Goal: Task Accomplishment & Management: Manage account settings

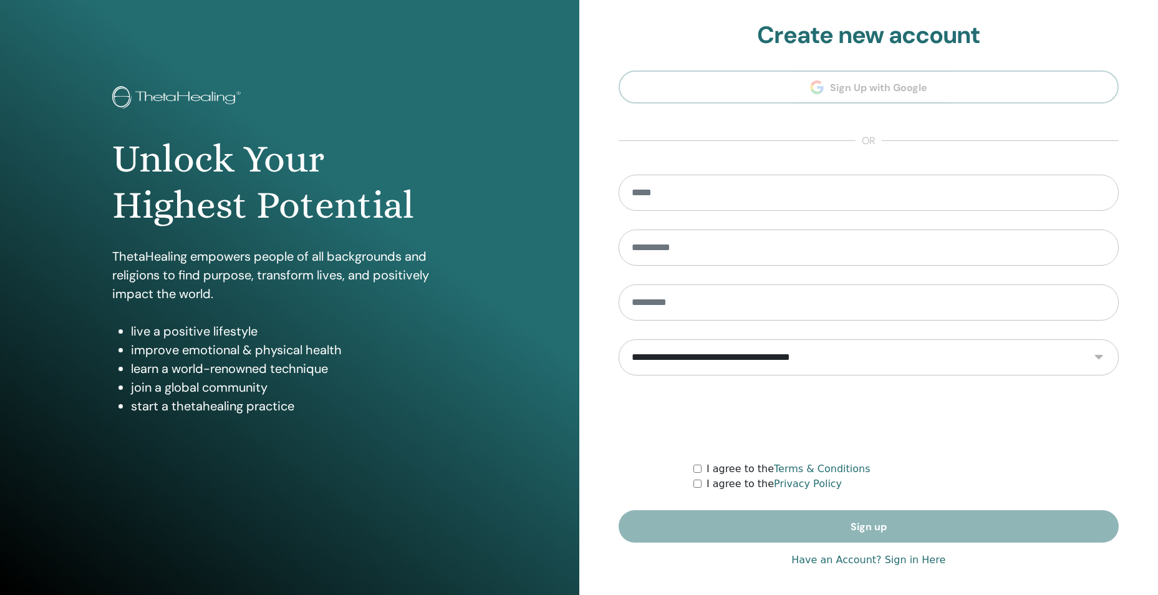
click at [909, 560] on link "Have an Account? Sign in Here" at bounding box center [868, 559] width 154 height 15
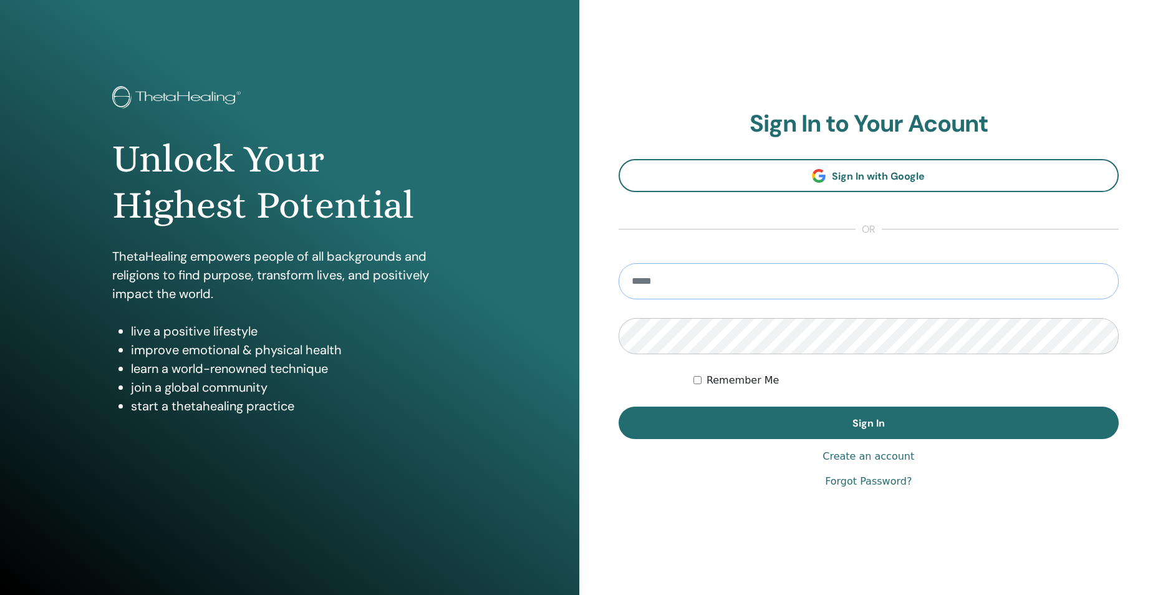
click at [683, 287] on input "email" at bounding box center [868, 281] width 501 height 36
click at [672, 281] on input "email" at bounding box center [868, 281] width 501 height 36
click at [695, 284] on input "email" at bounding box center [868, 281] width 501 height 36
click at [722, 287] on input "**********" at bounding box center [868, 281] width 501 height 36
type input "**********"
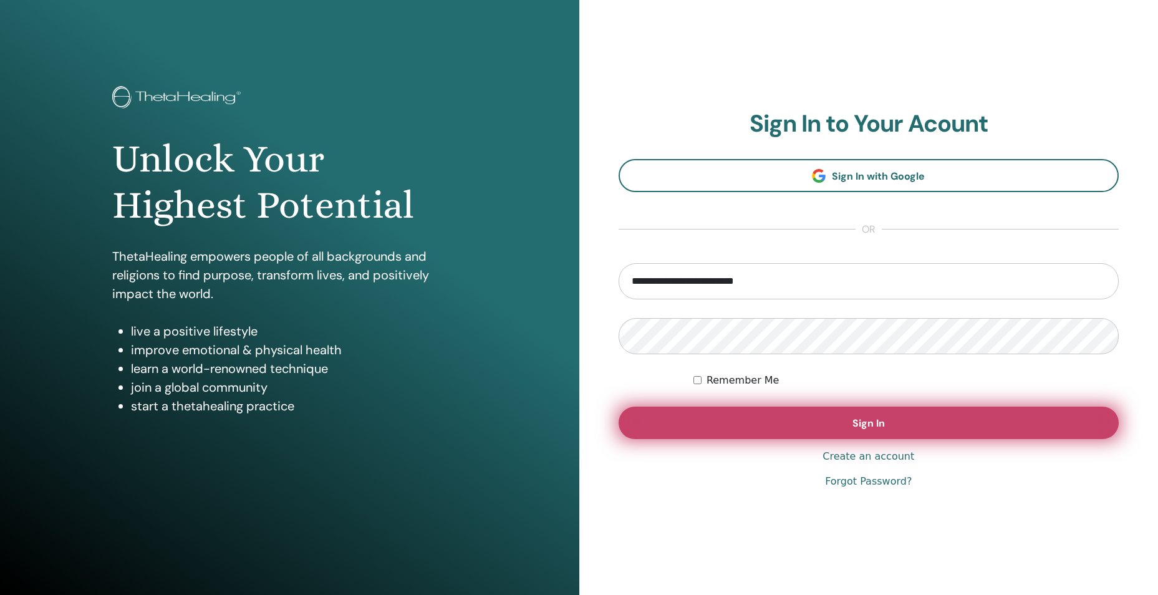
click at [733, 420] on button "Sign In" at bounding box center [868, 422] width 501 height 32
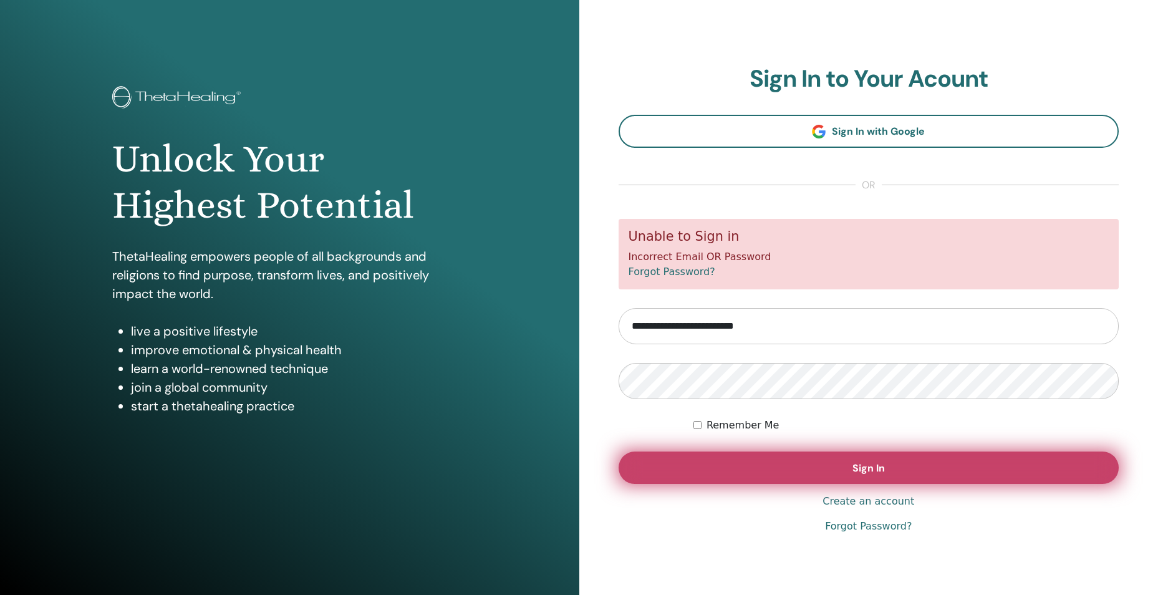
click at [782, 467] on button "Sign In" at bounding box center [868, 467] width 501 height 32
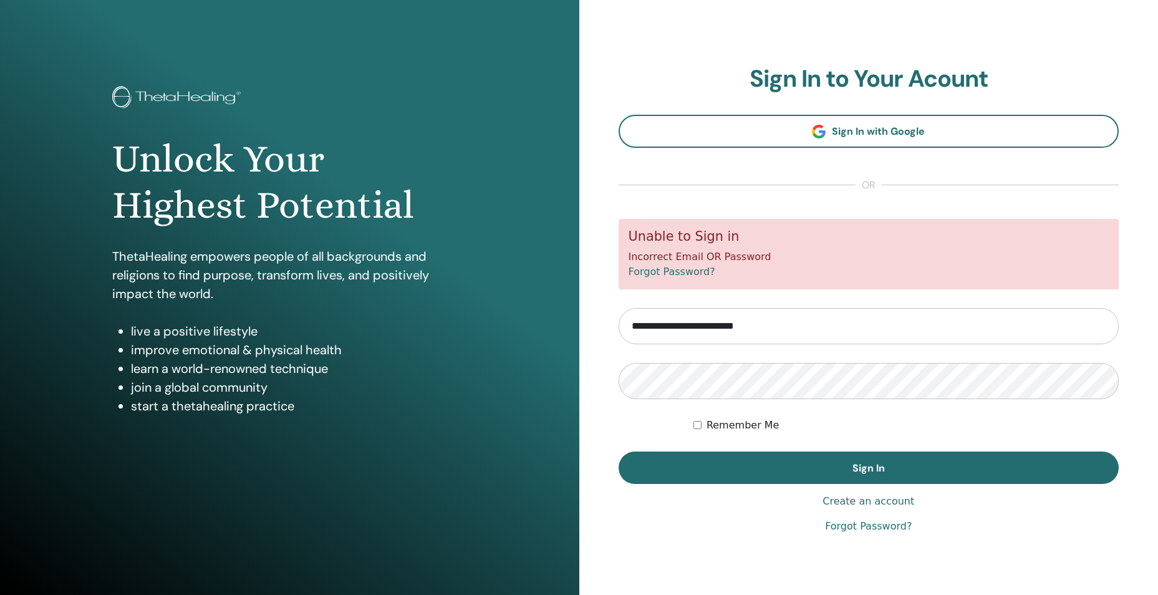
click at [782, 467] on button "Sign In" at bounding box center [868, 467] width 501 height 32
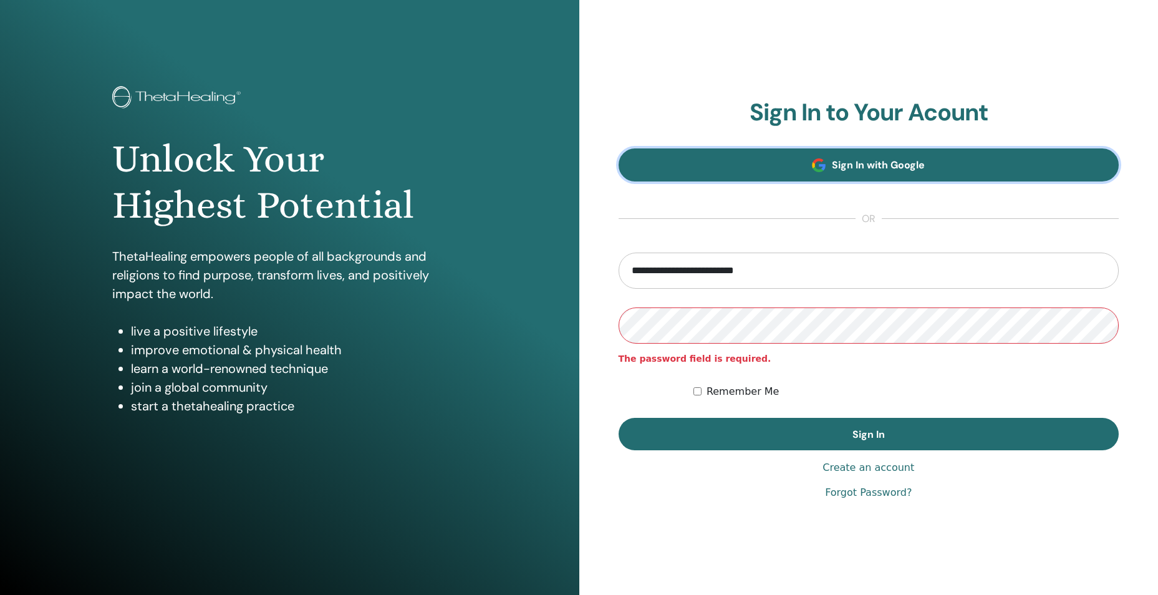
click at [856, 166] on span "Sign In with Google" at bounding box center [878, 164] width 93 height 13
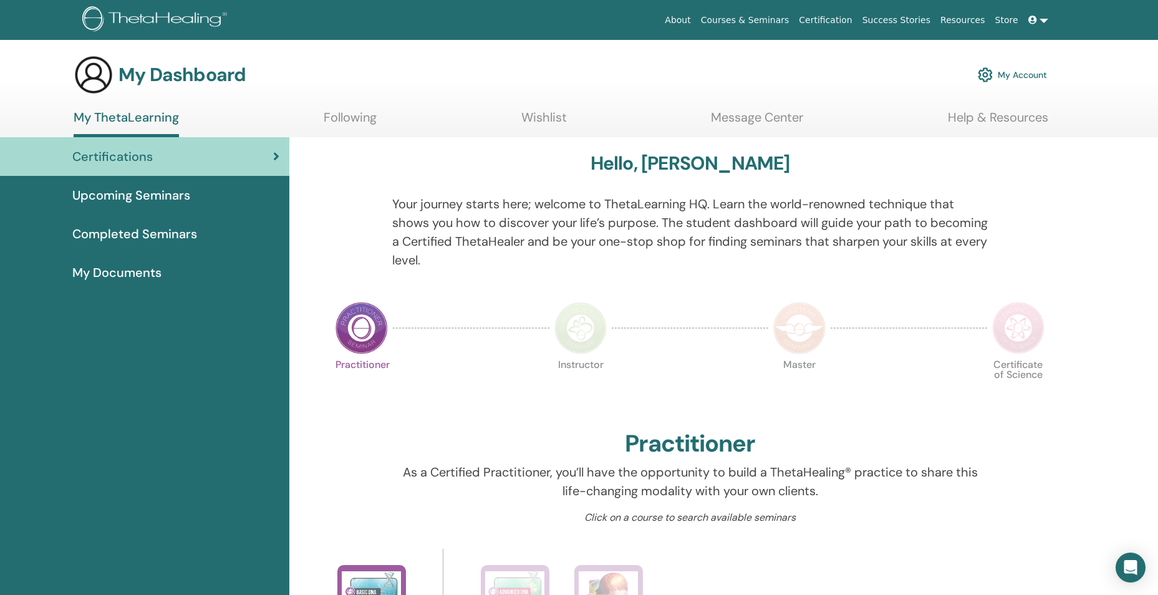
click at [1108, 64] on div "My Dashboard My Account" at bounding box center [601, 75] width 1114 height 40
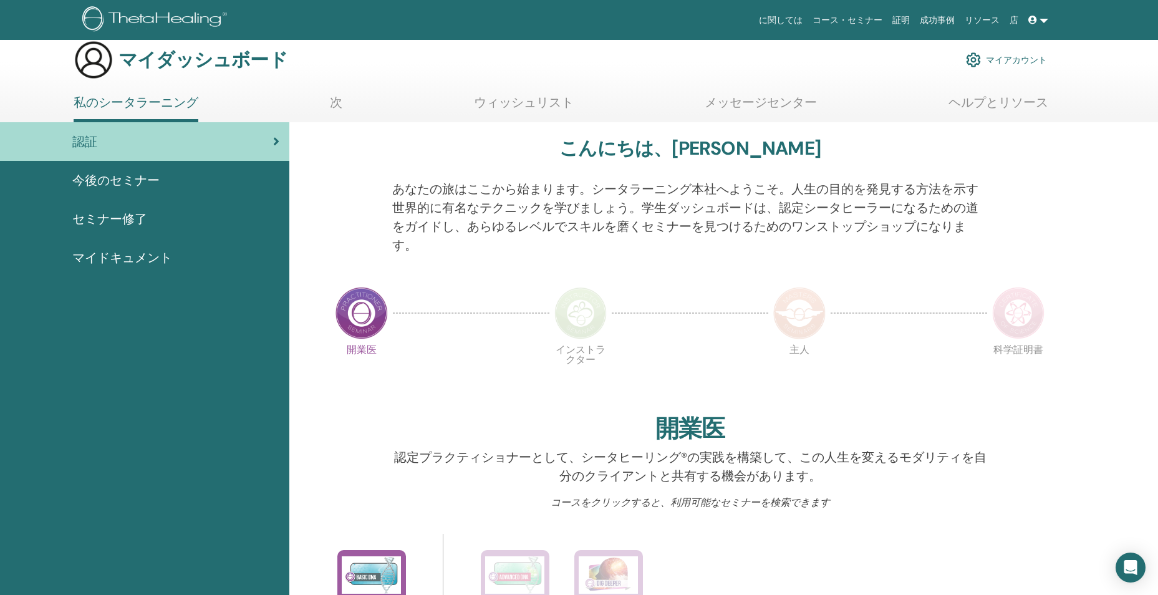
scroll to position [17, 0]
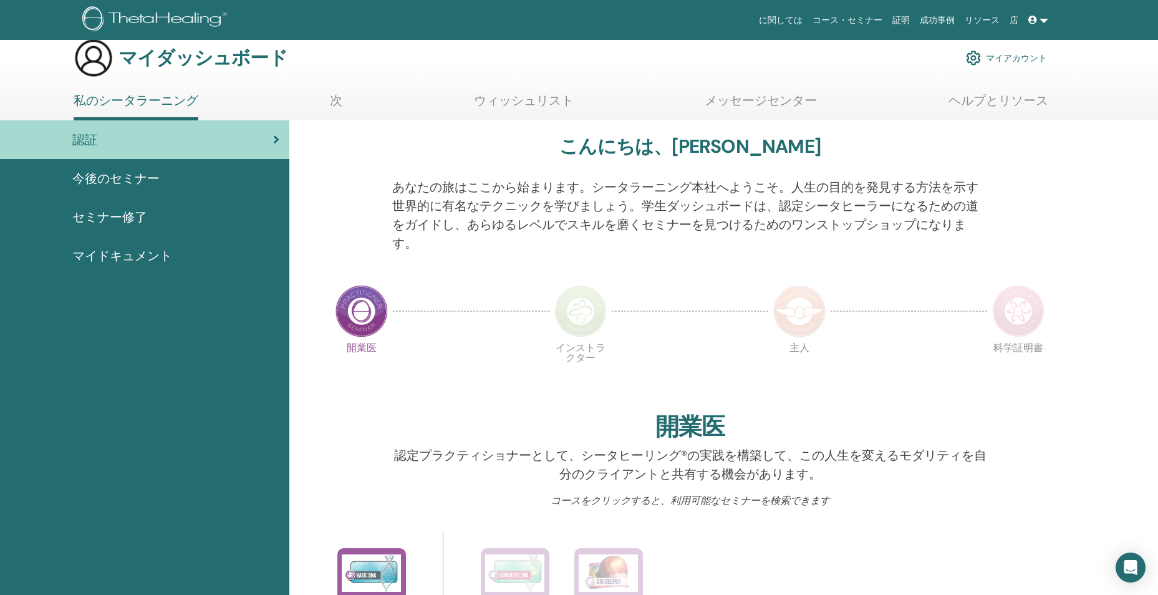
click at [248, 145] on div "認証" at bounding box center [144, 139] width 269 height 19
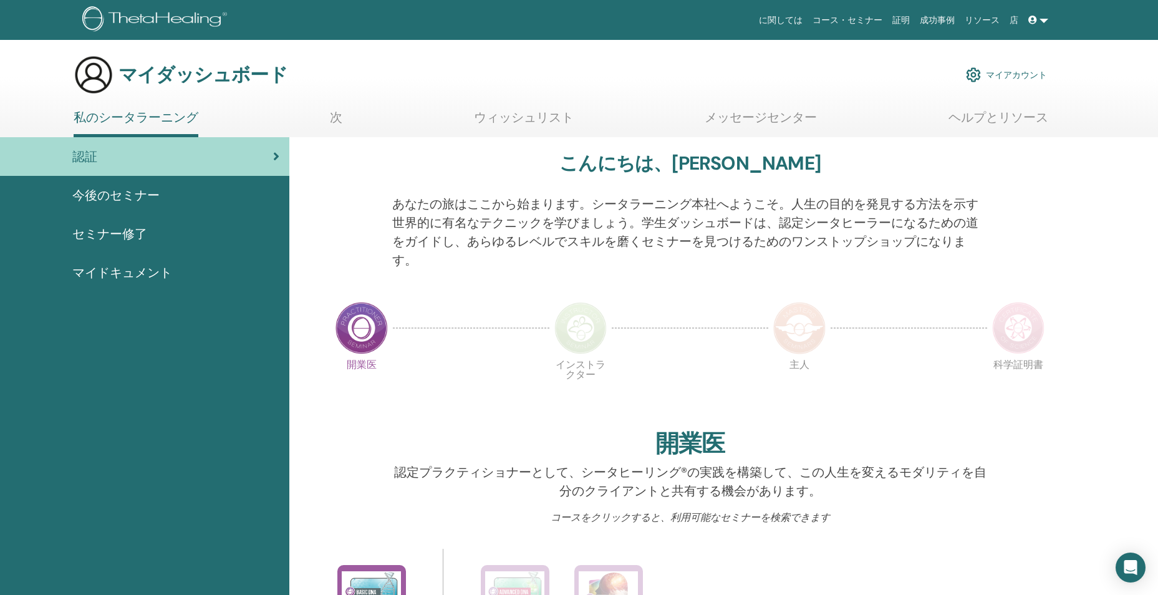
click at [362, 347] on img at bounding box center [361, 328] width 52 height 52
click at [1026, 69] on link "マイアカウント" at bounding box center [1006, 74] width 81 height 27
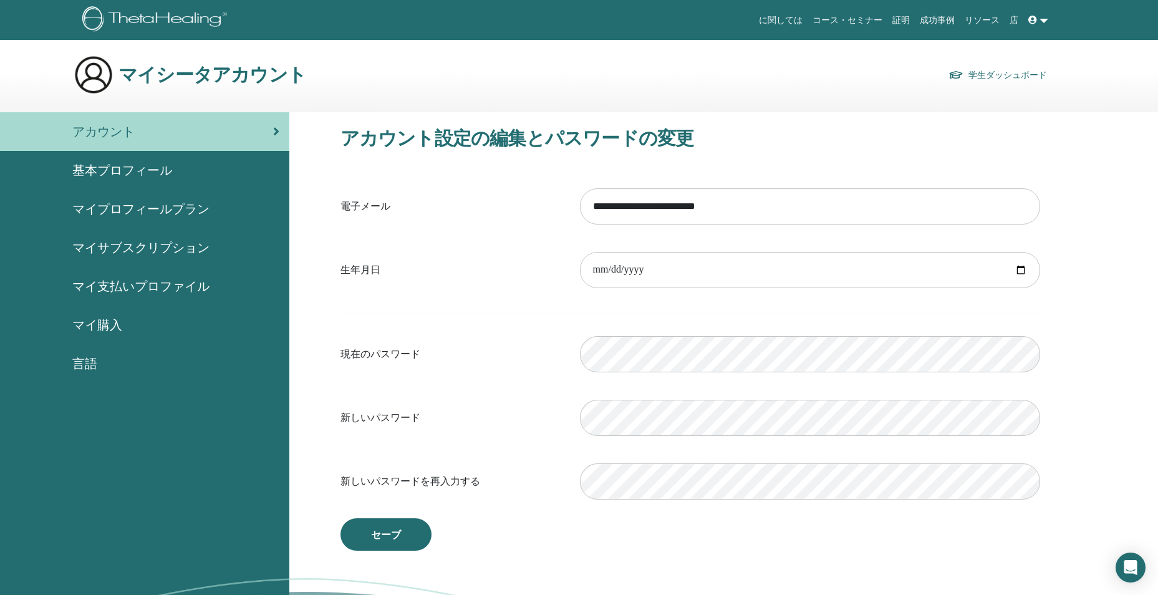
click at [173, 204] on span "マイプロフィールプラン" at bounding box center [140, 208] width 137 height 19
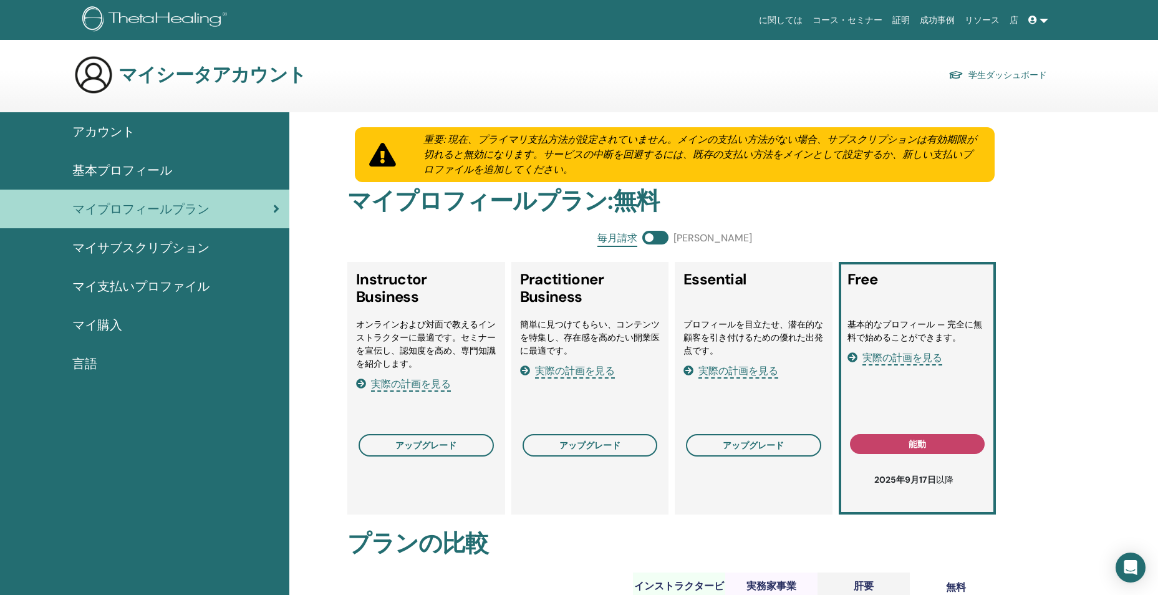
click at [125, 241] on span "マイサブスクリプション" at bounding box center [140, 247] width 137 height 19
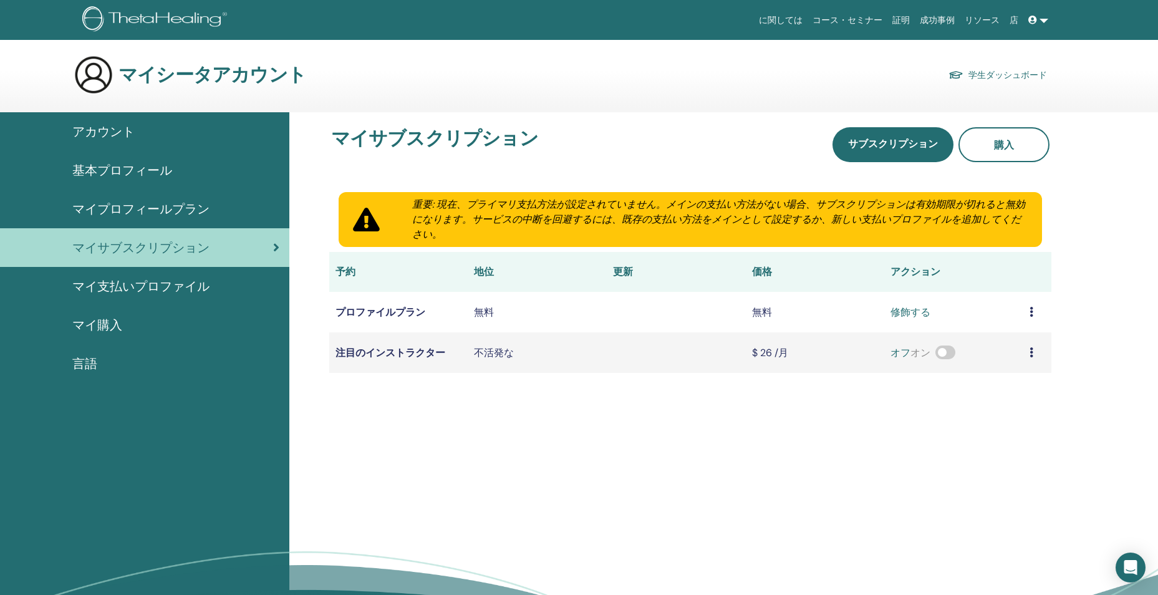
click at [159, 84] on h3 "マイシータアカウント" at bounding box center [212, 75] width 188 height 22
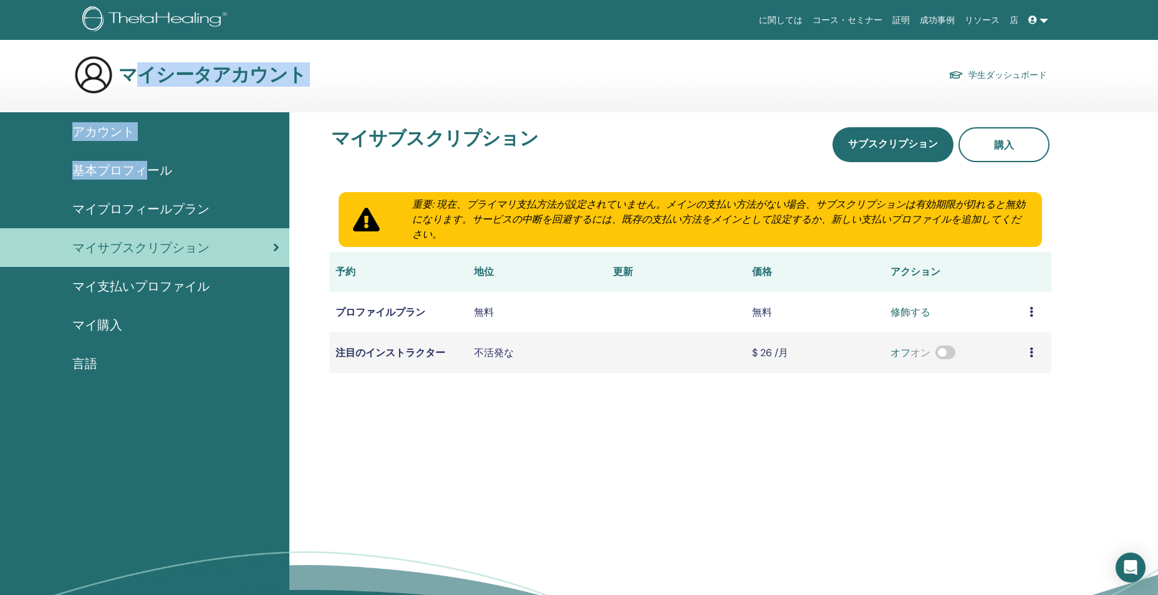
drag, startPoint x: 139, startPoint y: 74, endPoint x: 142, endPoint y: 154, distance: 80.5
click at [142, 154] on div "マイシータアカウント 学生ダッシュボード アカウント 基本プロフィール マイプロフィールプラン" at bounding box center [579, 365] width 1158 height 621
click at [142, 23] on img at bounding box center [156, 20] width 149 height 28
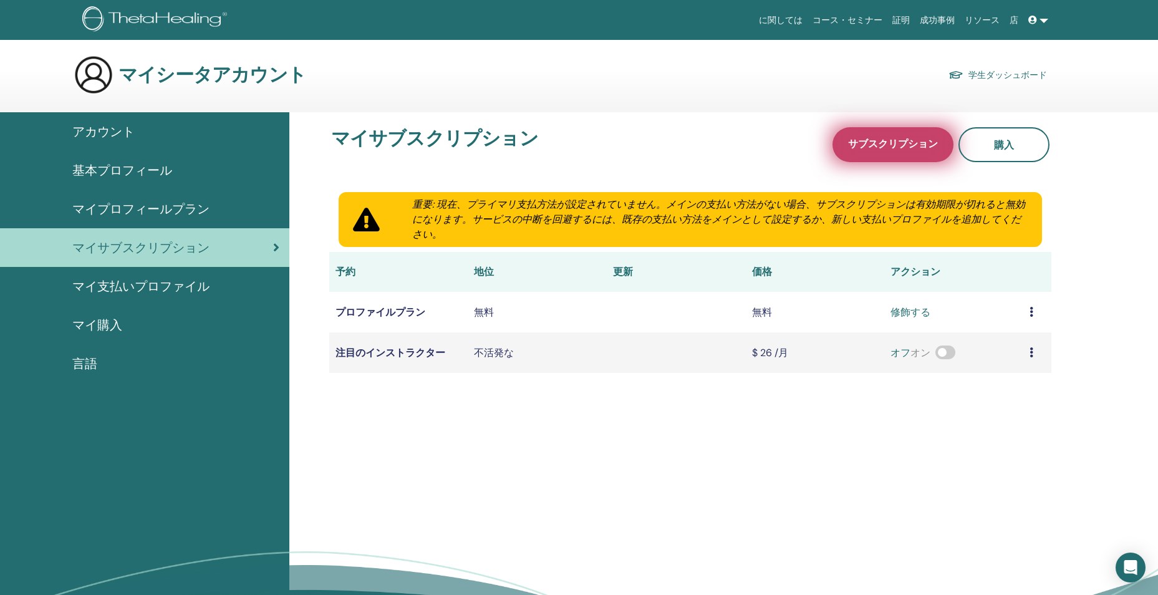
click at [879, 137] on link "サブスクリプション" at bounding box center [892, 144] width 121 height 35
click at [124, 132] on span "アカウント" at bounding box center [103, 131] width 62 height 19
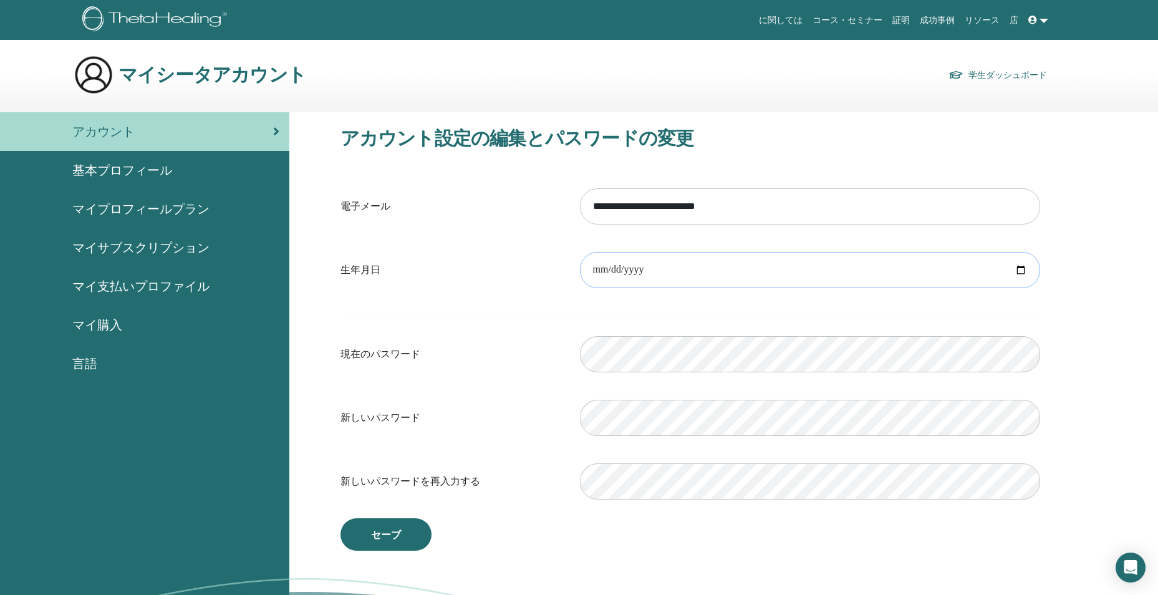
click at [612, 269] on input "date" at bounding box center [810, 270] width 460 height 36
click at [282, 83] on h3 "マイシータアカウント" at bounding box center [212, 75] width 188 height 22
click at [905, 17] on link "証明" at bounding box center [900, 20] width 27 height 23
